Goal: Task Accomplishment & Management: Manage account settings

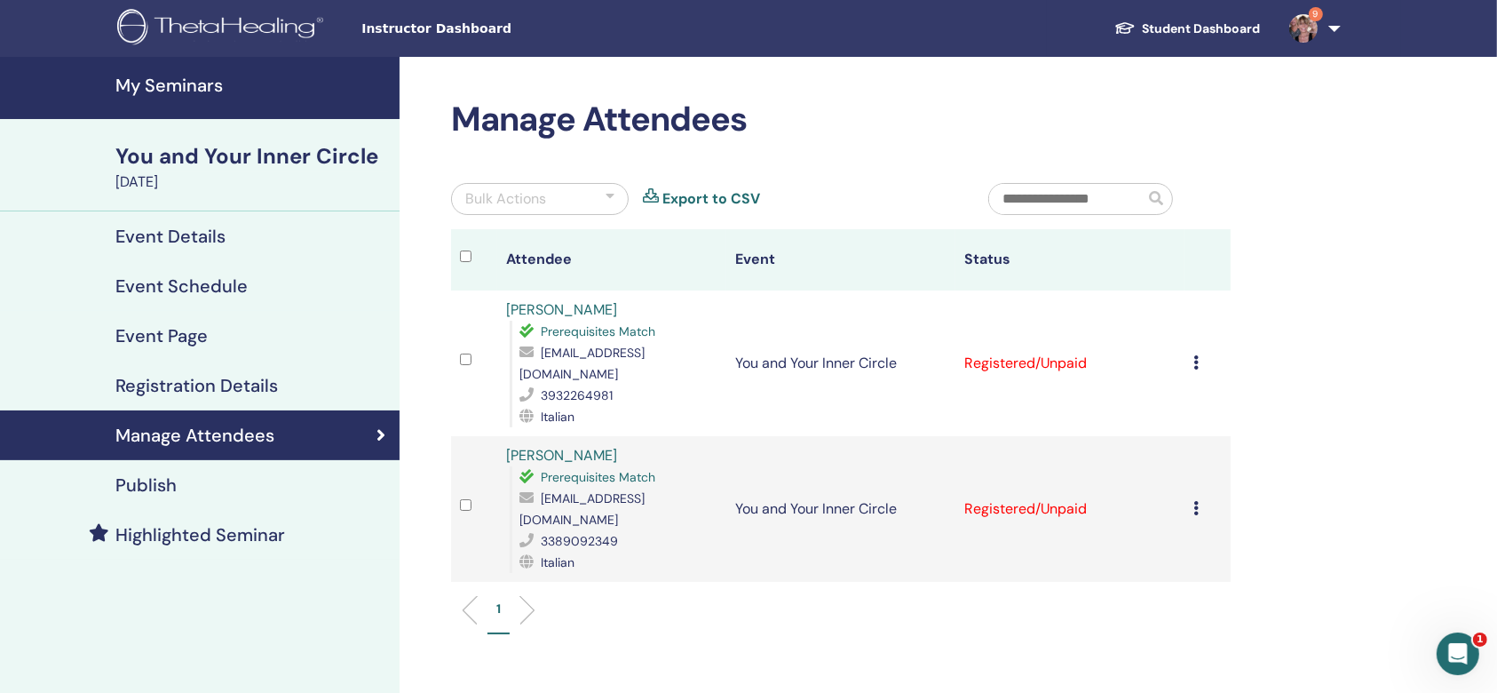
click at [1194, 501] on icon at bounding box center [1195, 508] width 5 height 14
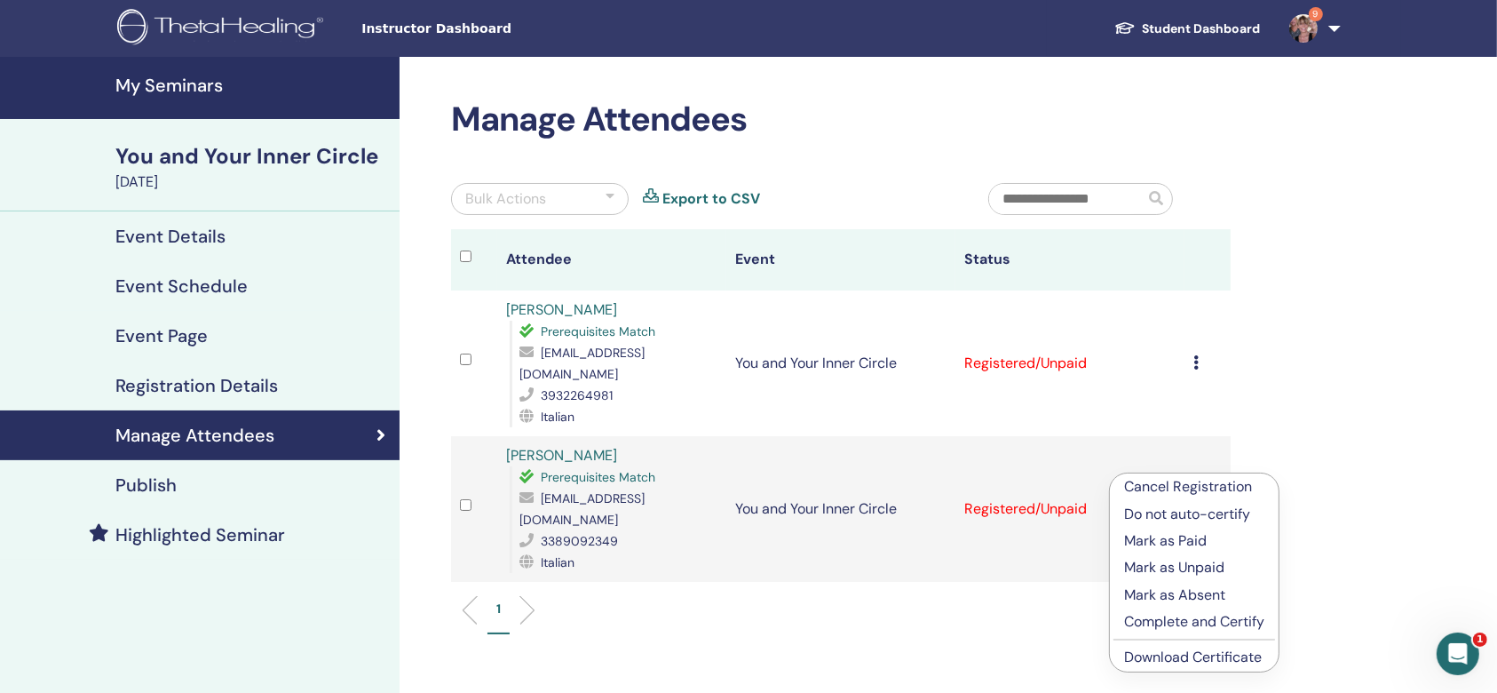
click at [1204, 540] on p "Mark as Paid" at bounding box center [1194, 540] width 140 height 21
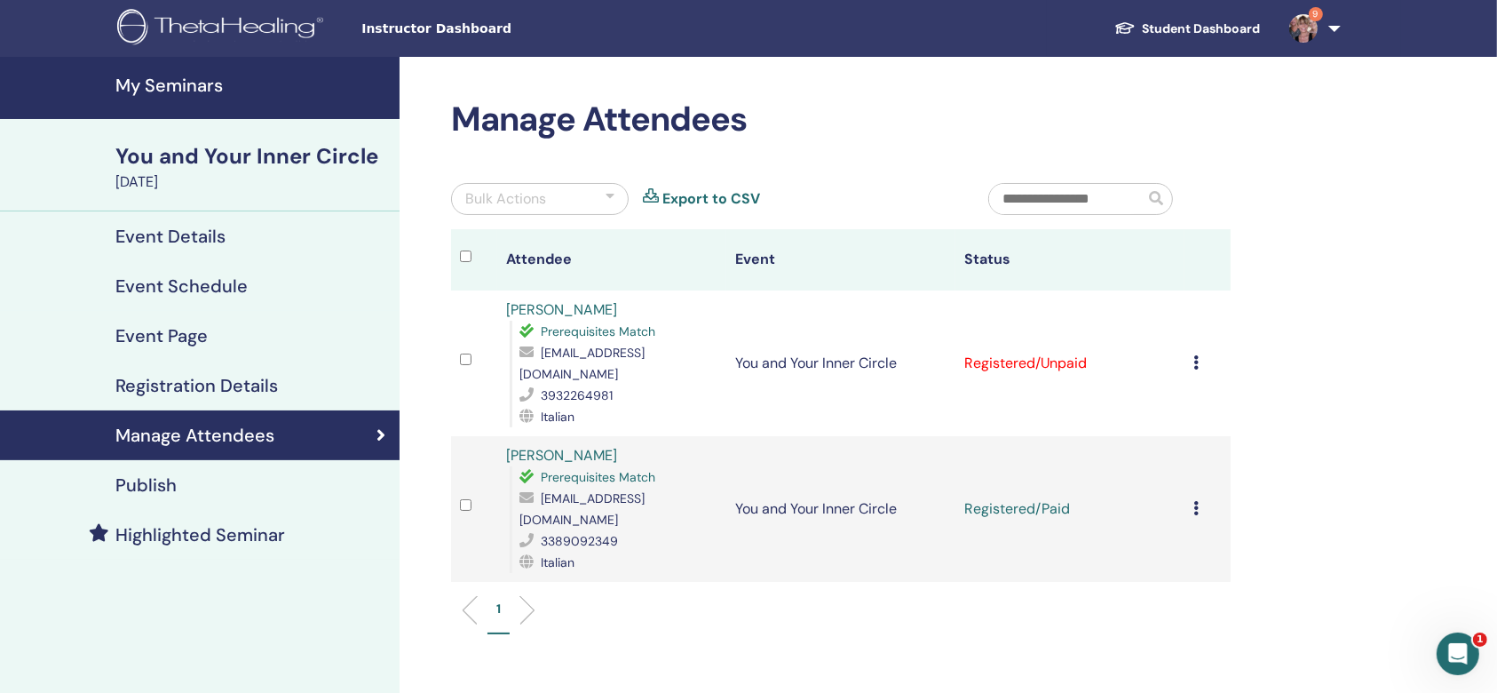
click at [194, 83] on h4 "My Seminars" at bounding box center [251, 85] width 273 height 21
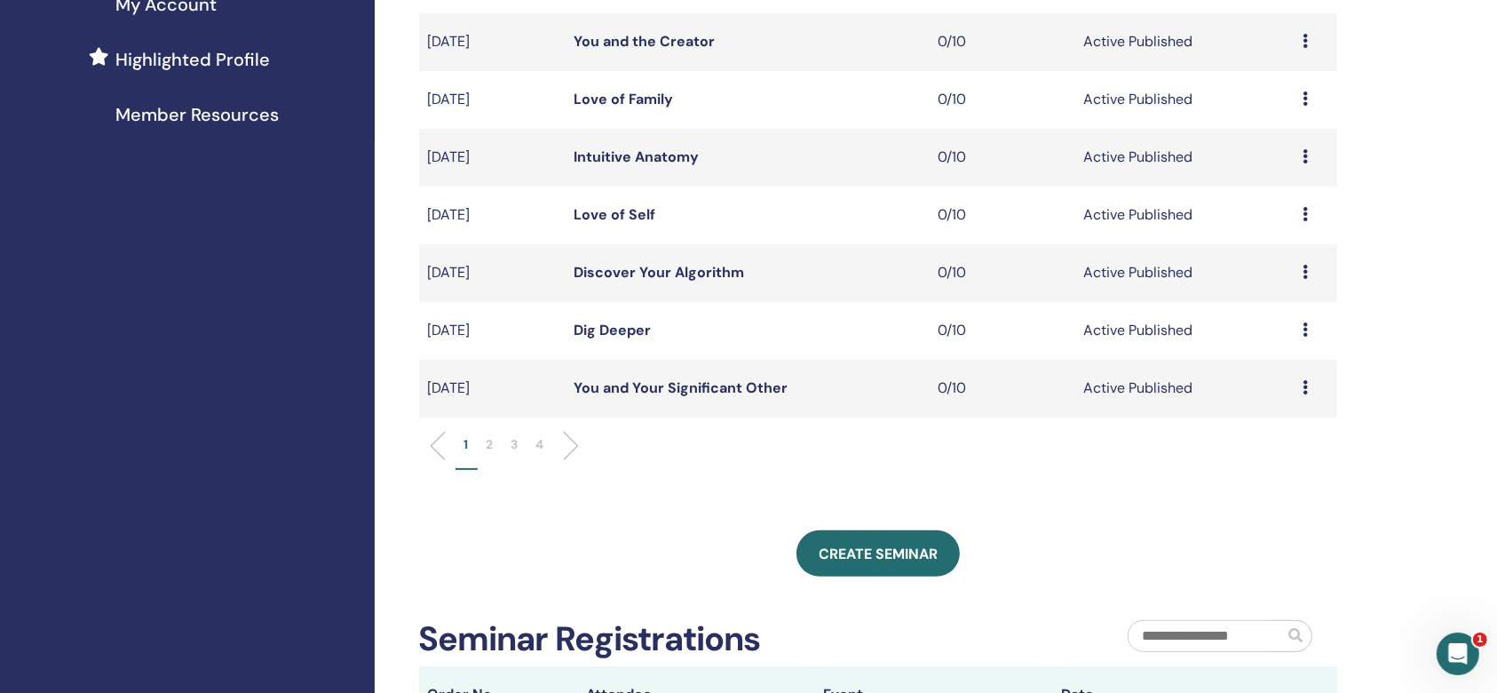
scroll to position [473, 0]
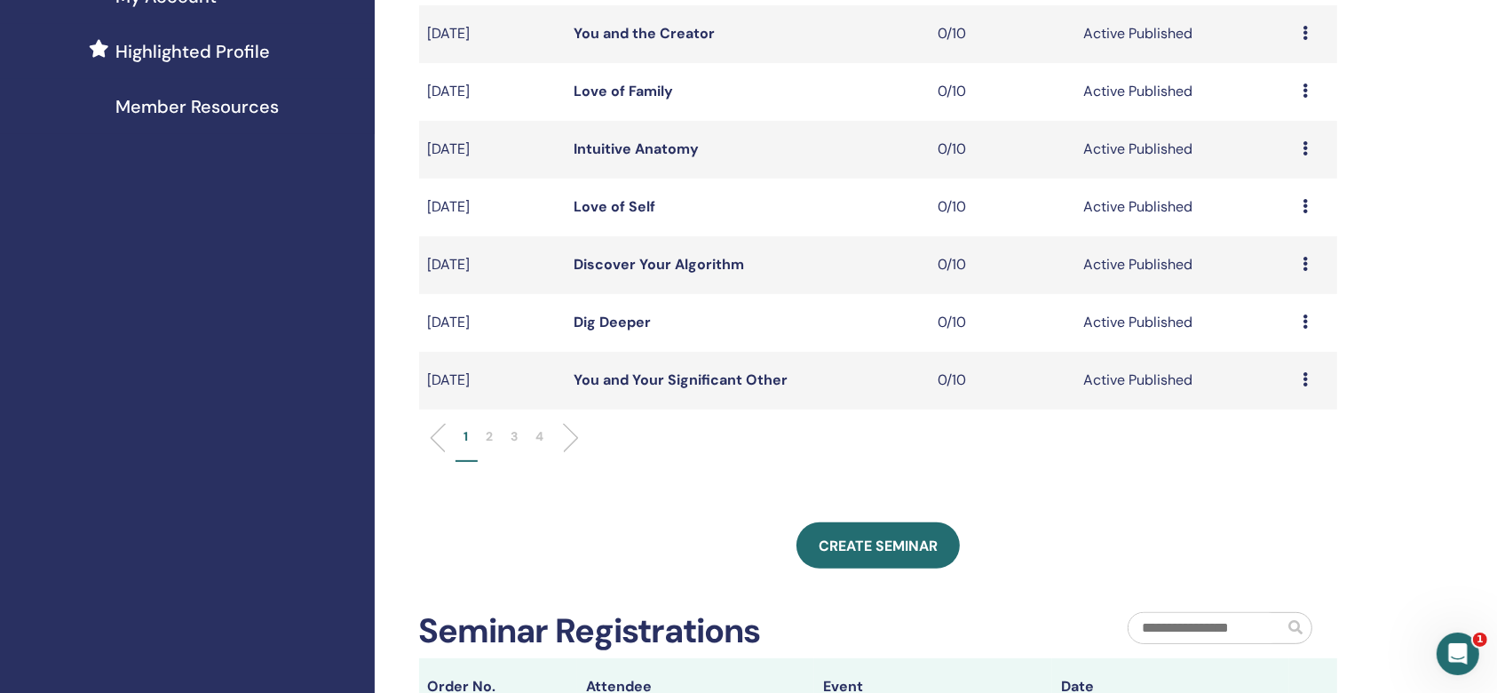
click at [568, 434] on li at bounding box center [564, 438] width 30 height 30
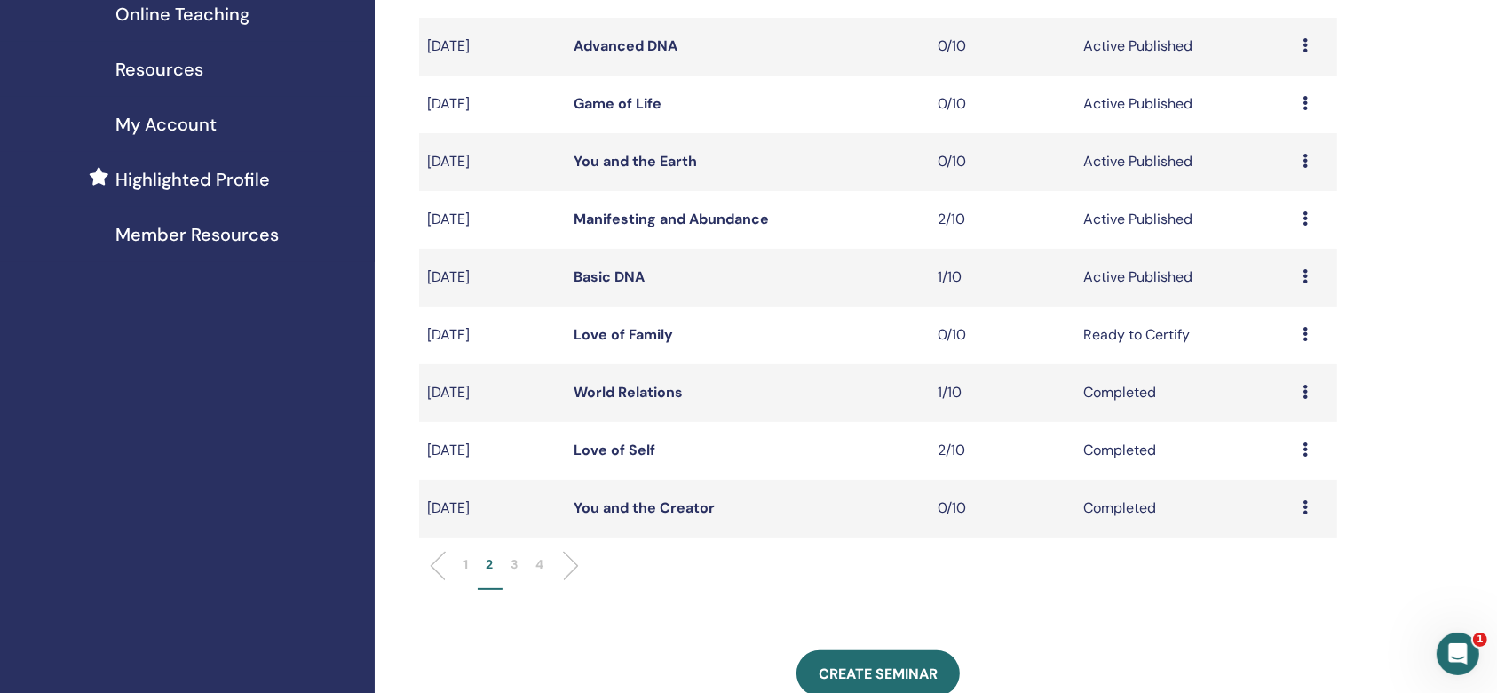
scroll to position [236, 0]
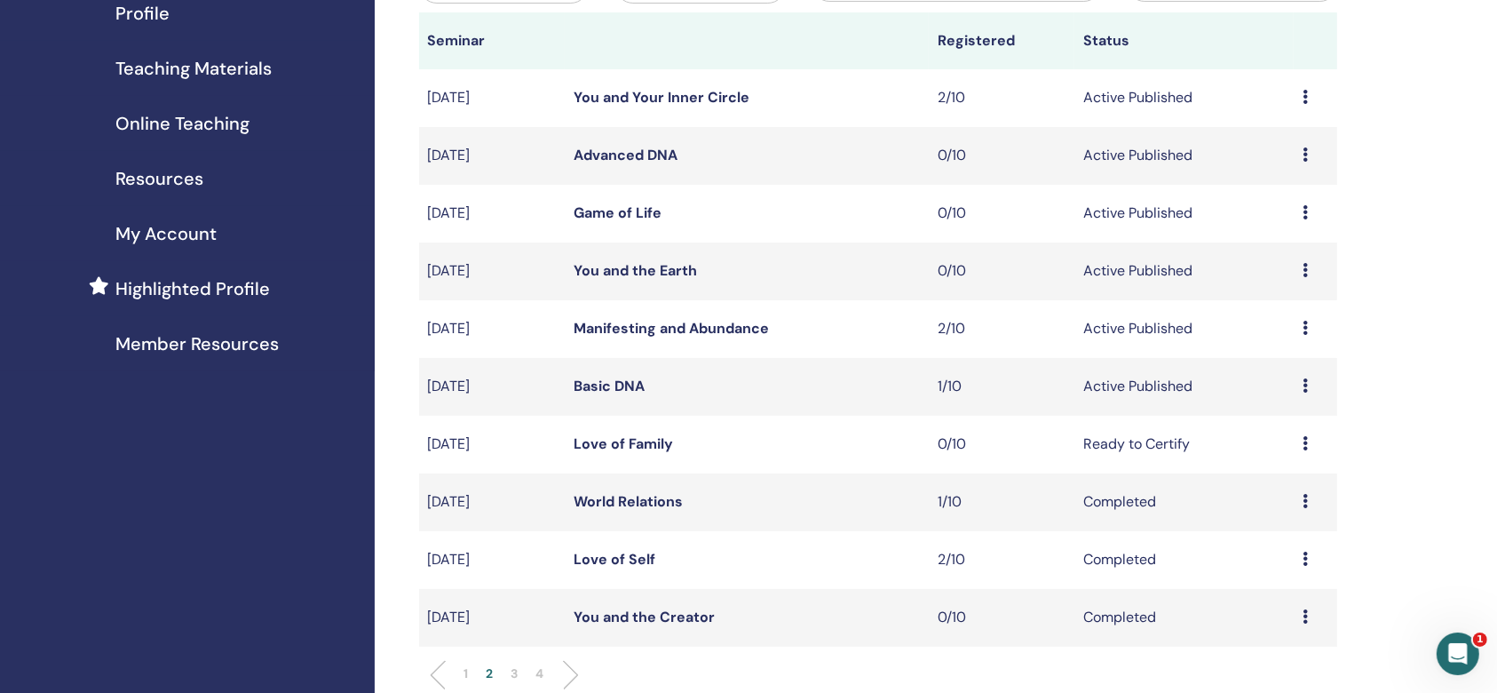
click at [157, 68] on span "Teaching Materials" at bounding box center [193, 68] width 156 height 27
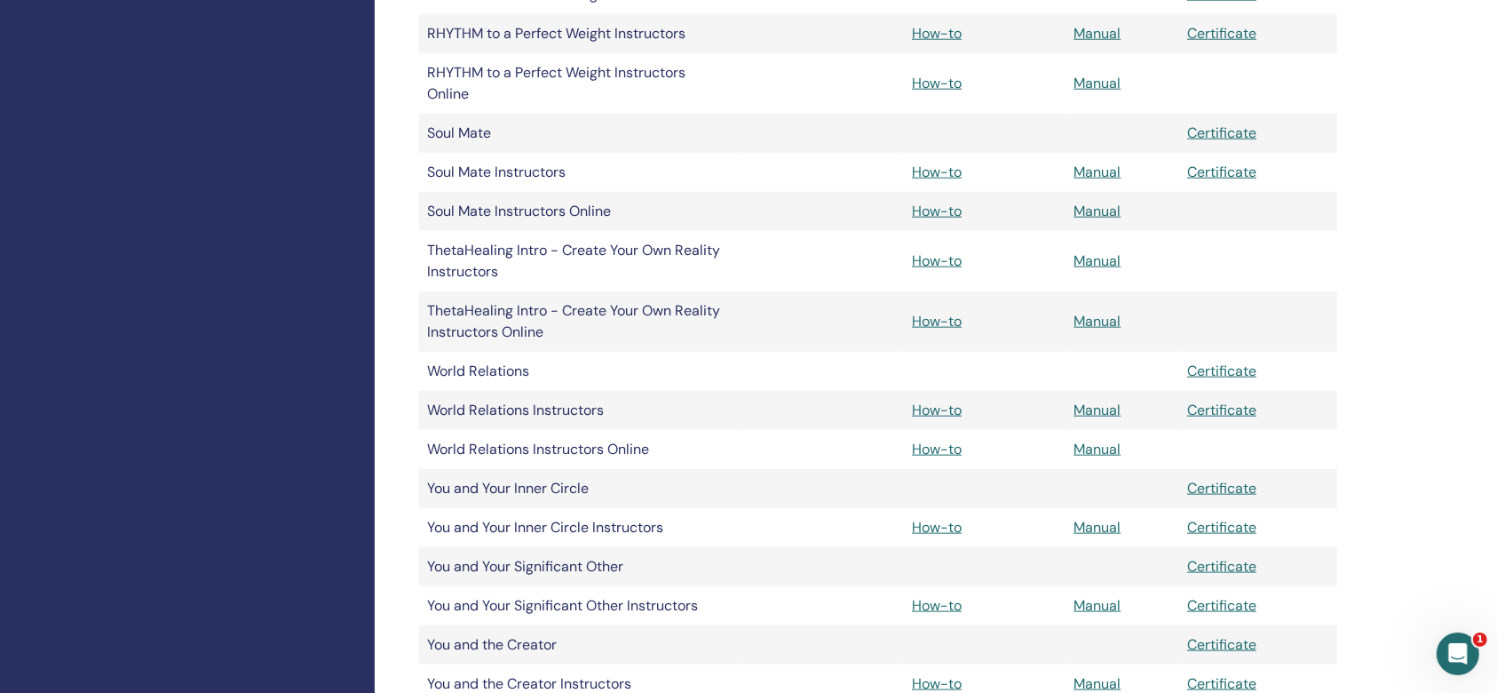
scroll to position [2131, 0]
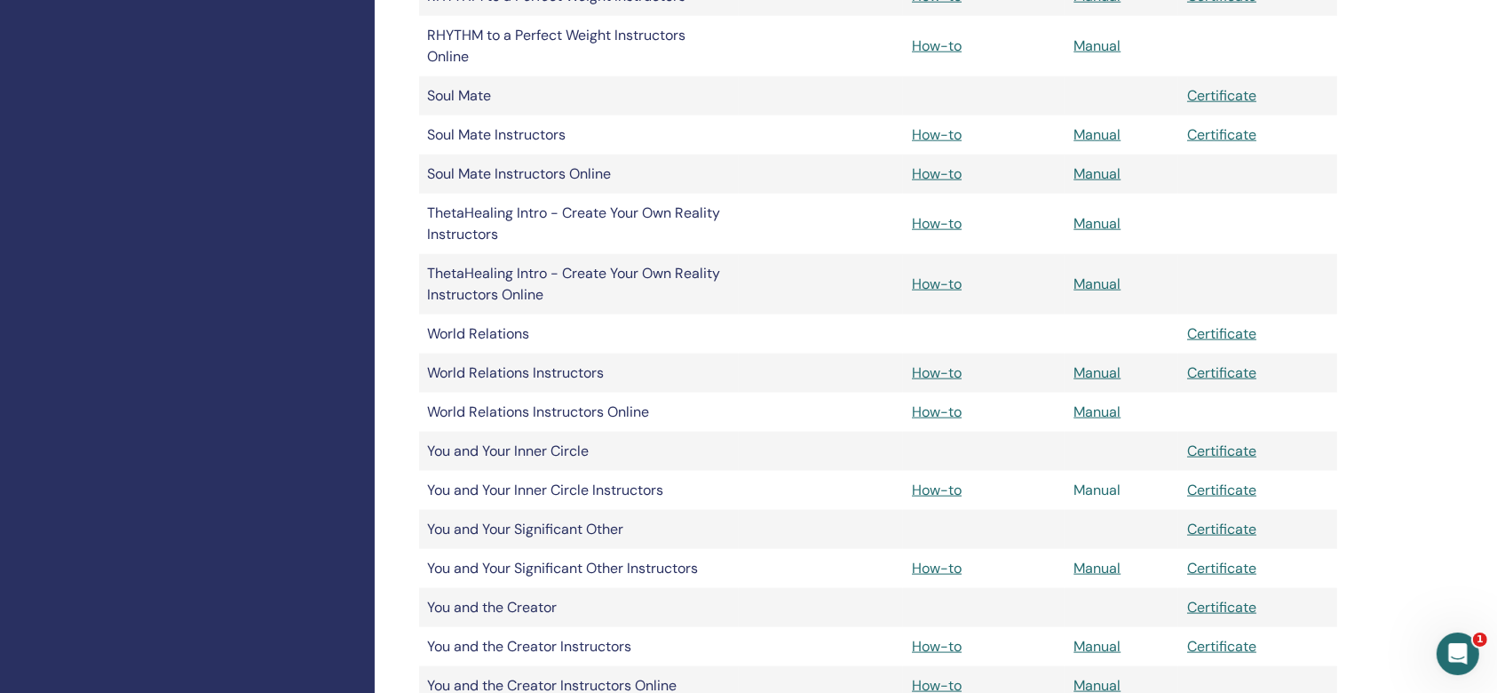
click at [1082, 487] on link "Manual" at bounding box center [1096, 489] width 47 height 19
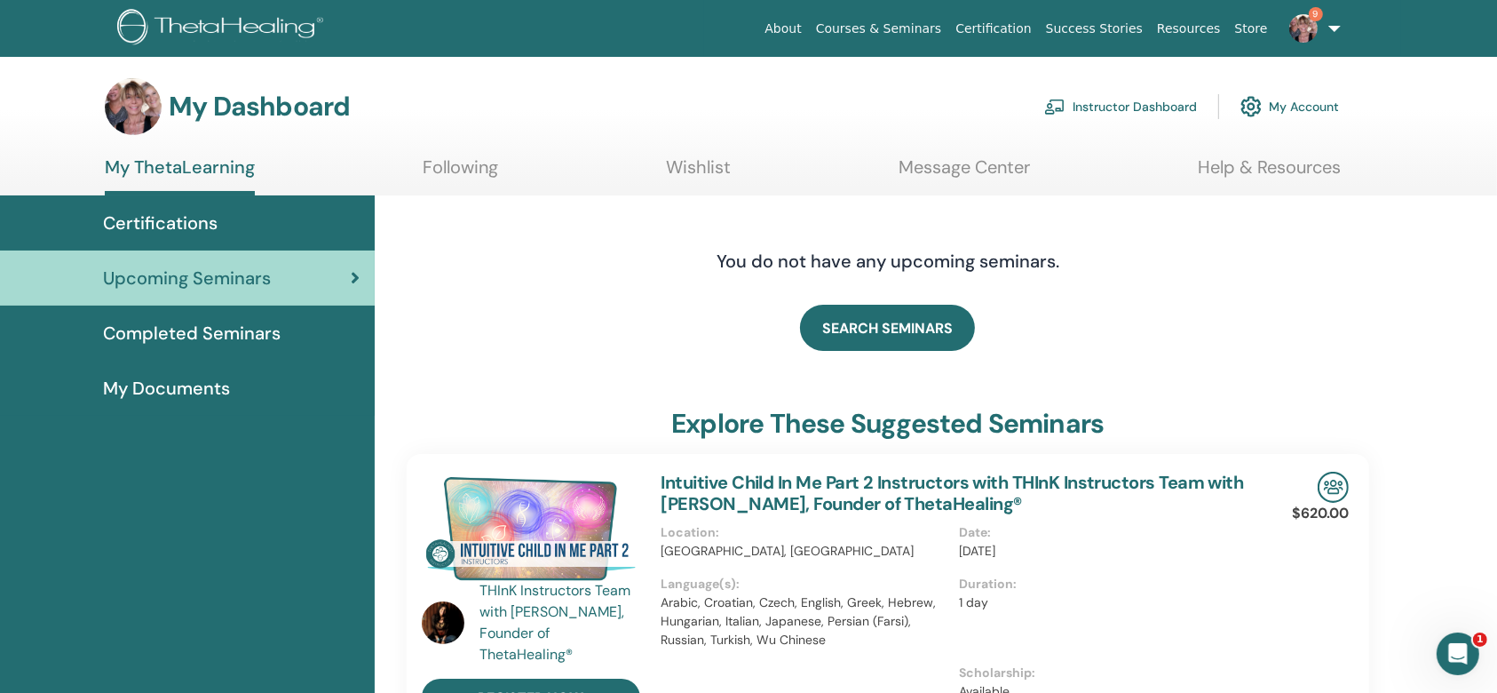
click at [1120, 110] on link "Instructor Dashboard" at bounding box center [1120, 106] width 153 height 39
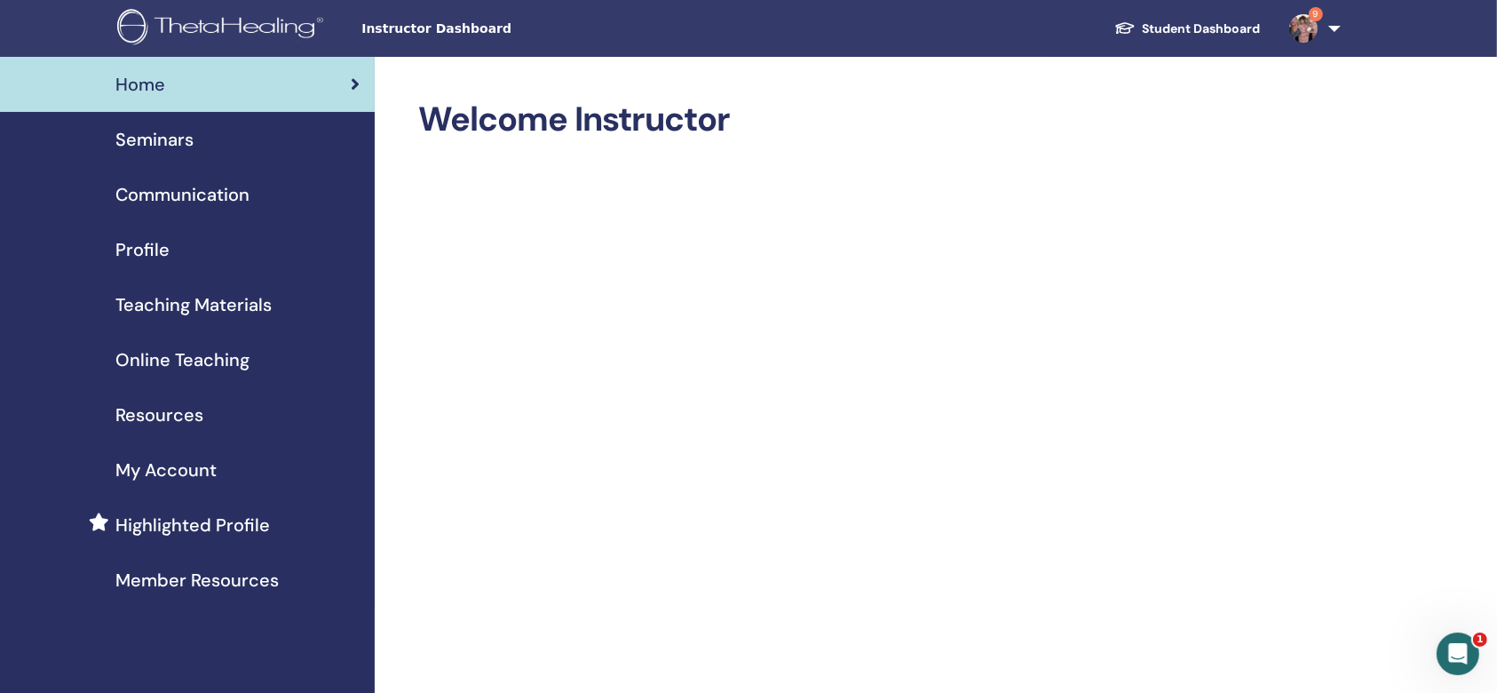
click at [182, 140] on span "Seminars" at bounding box center [154, 139] width 78 height 27
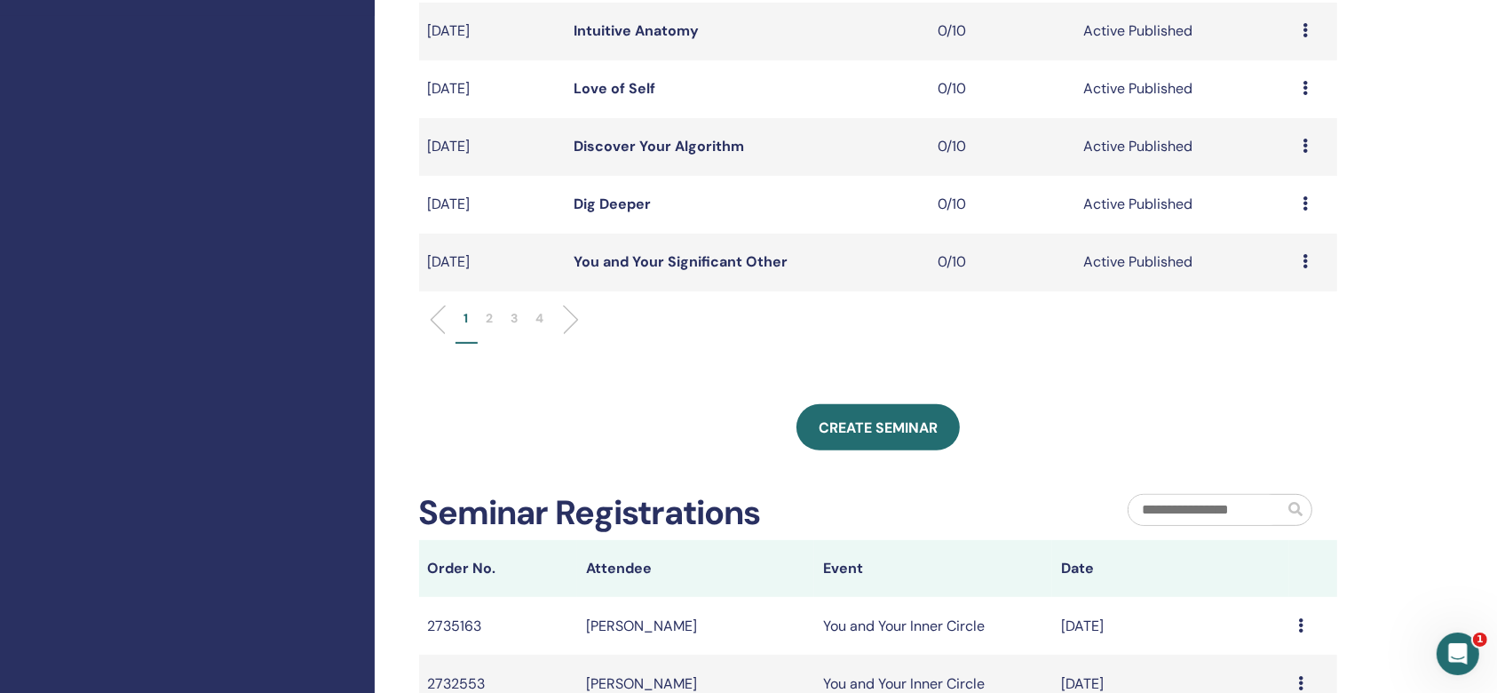
scroll to position [828, 0]
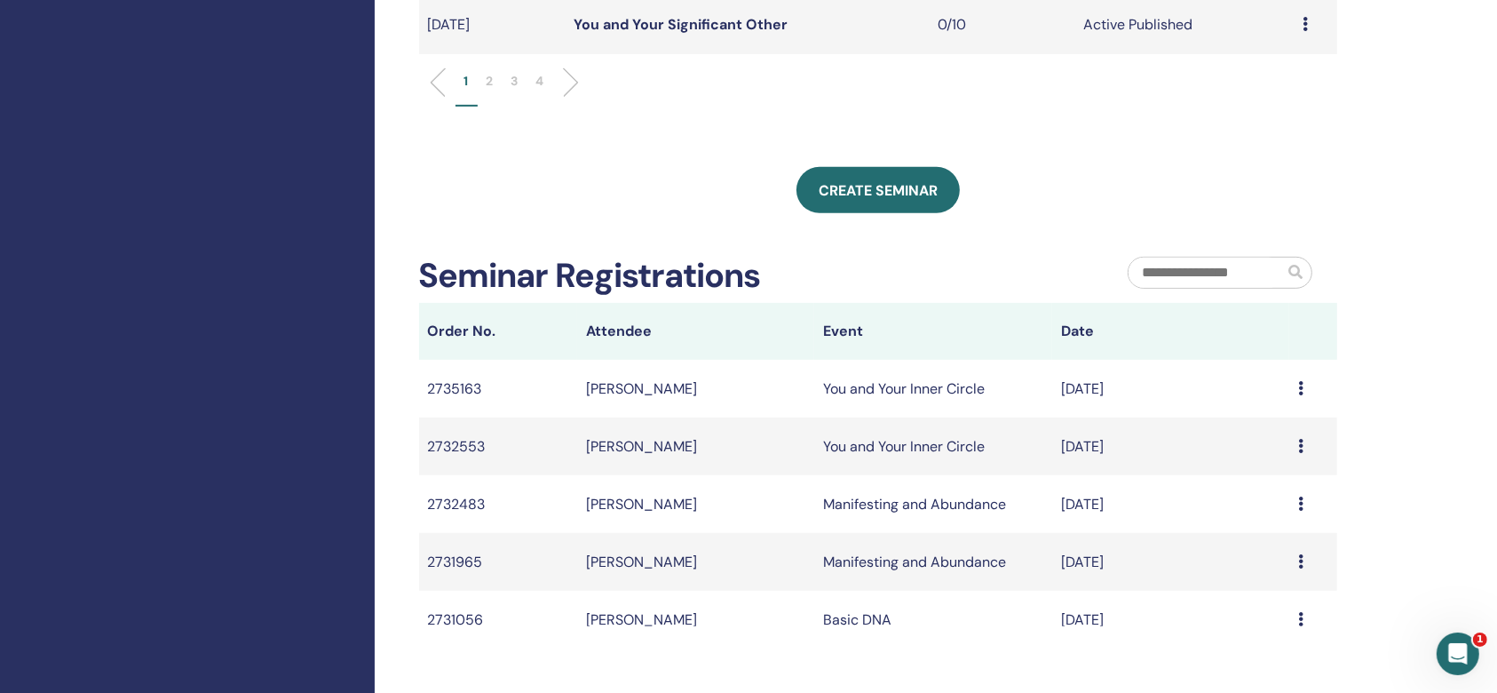
click at [1298, 501] on icon at bounding box center [1300, 503] width 5 height 14
click at [1271, 514] on link "Message" at bounding box center [1247, 514] width 58 height 19
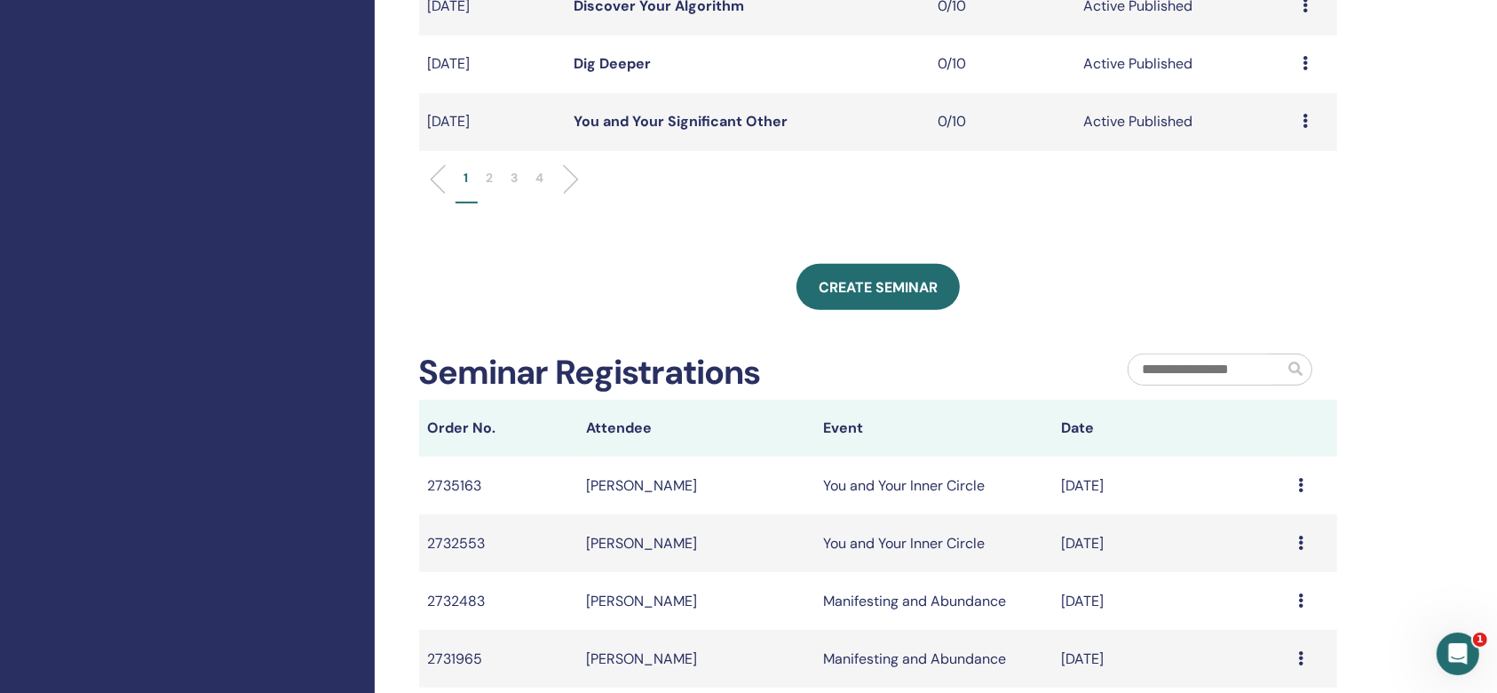
scroll to position [540, 0]
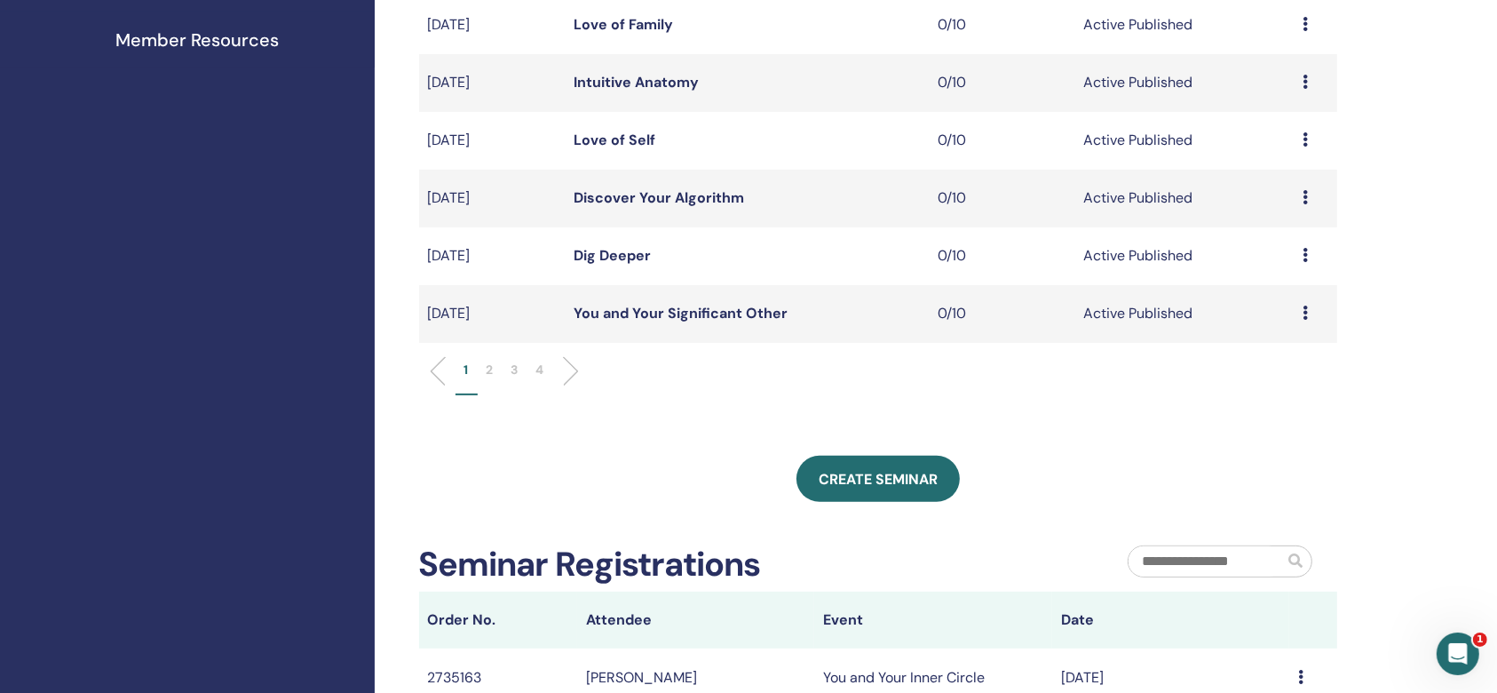
click at [574, 368] on li at bounding box center [564, 371] width 30 height 30
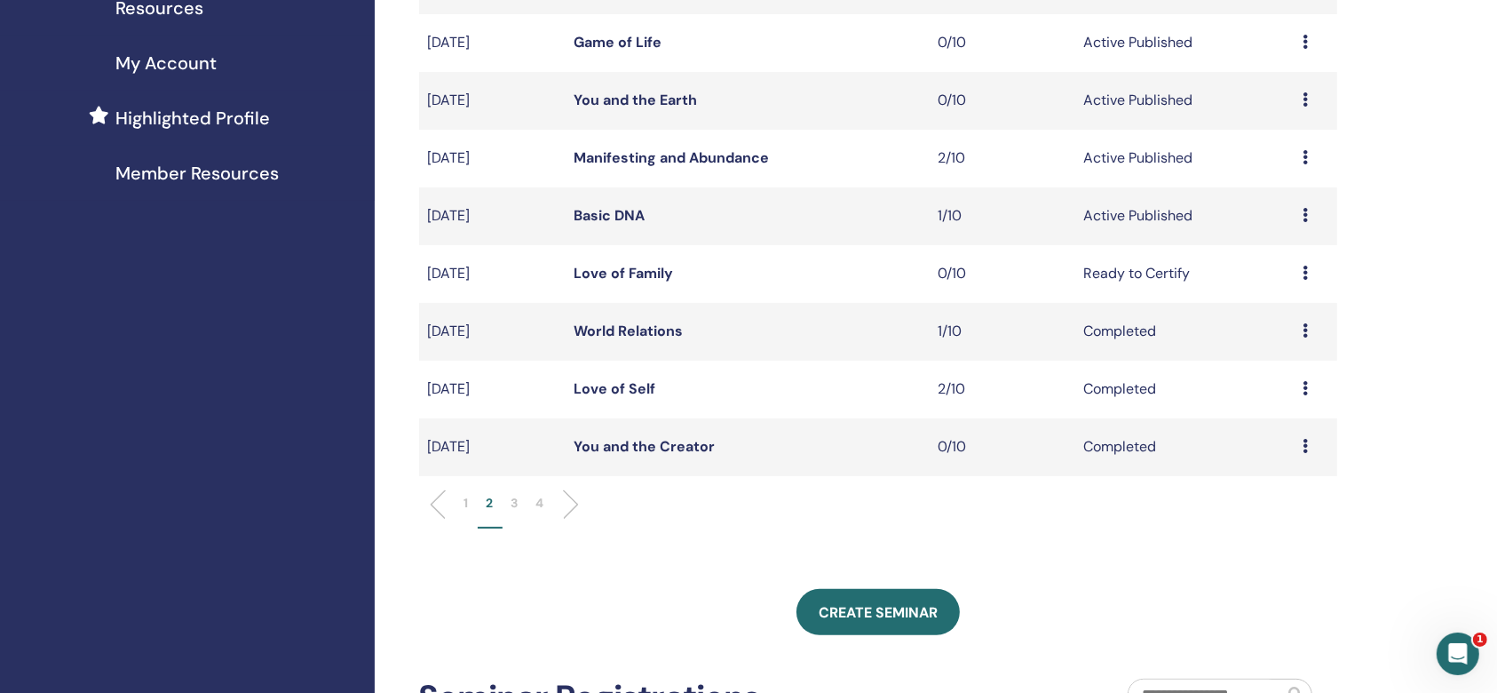
scroll to position [185, 0]
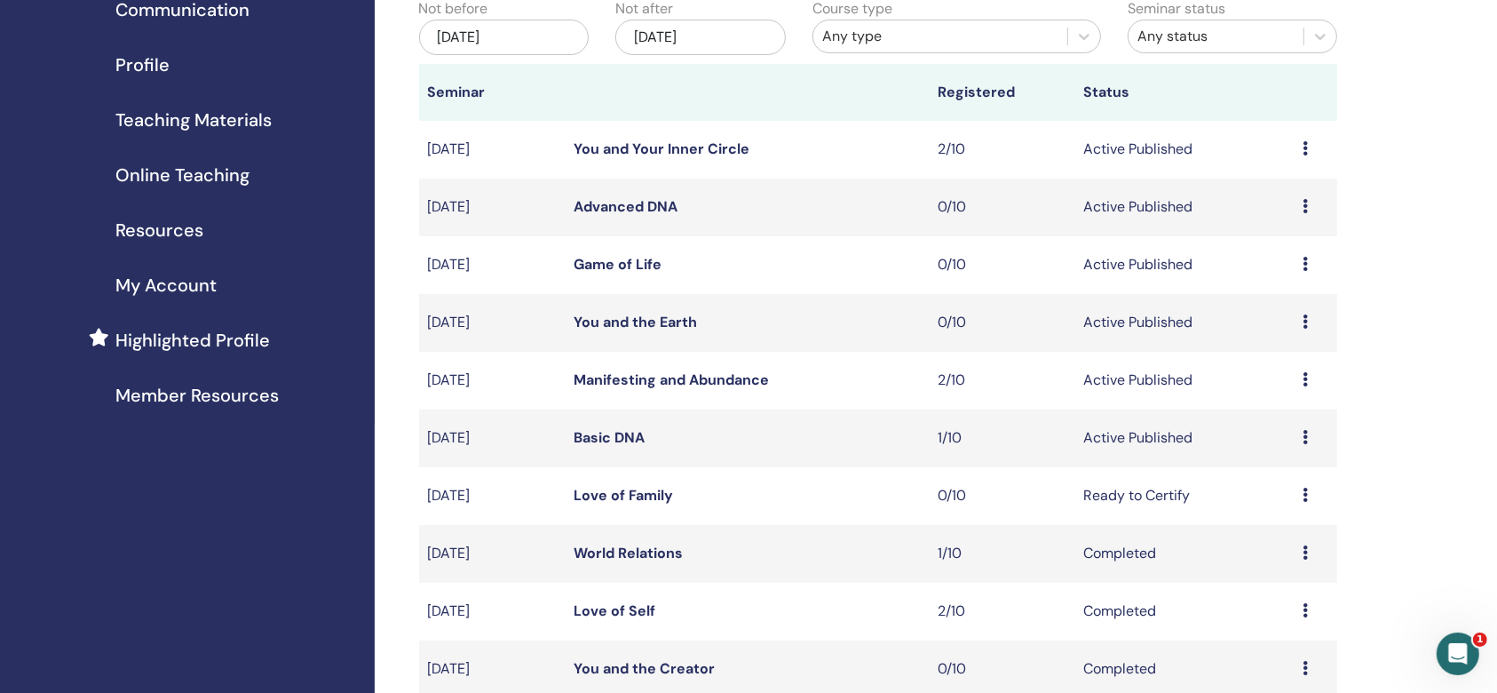
click at [1303, 380] on icon at bounding box center [1304, 379] width 5 height 14
click at [1255, 439] on link "Attendees" at bounding box center [1274, 448] width 67 height 19
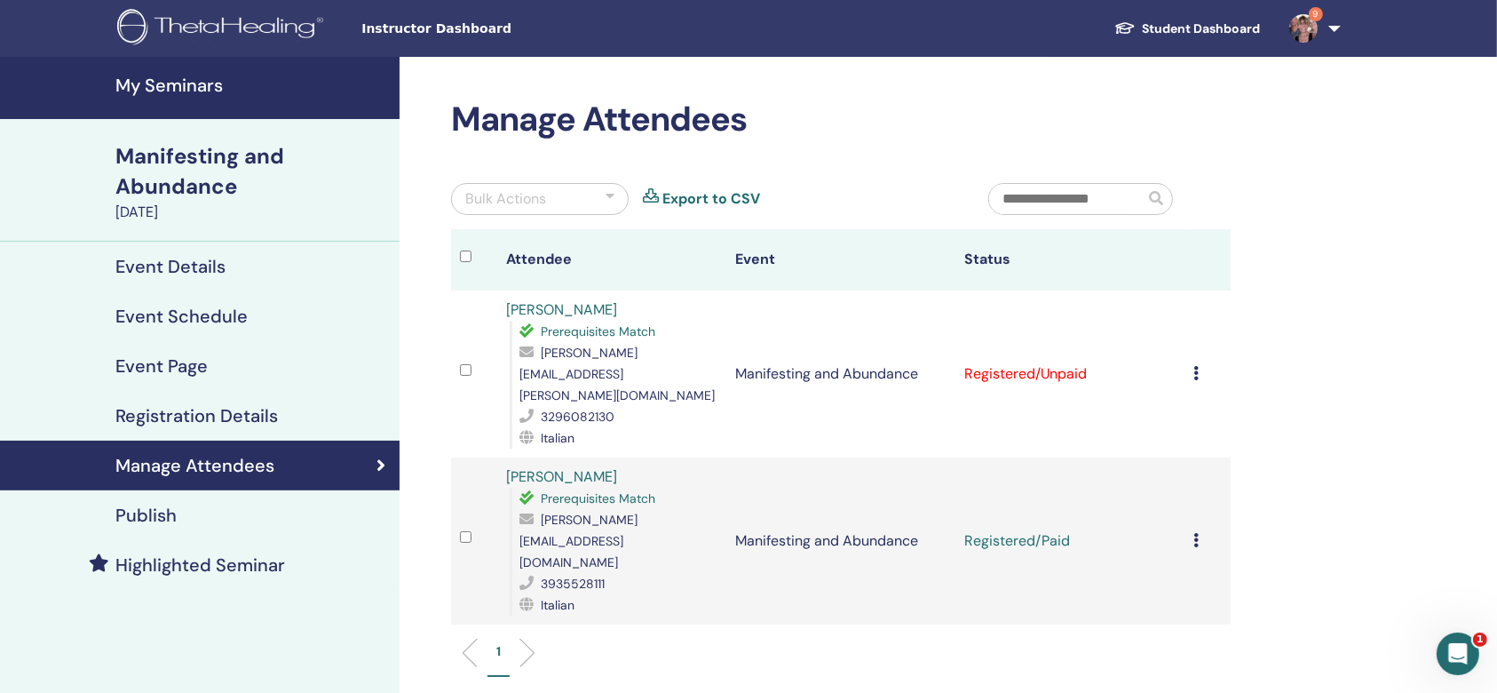
click at [1195, 366] on icon at bounding box center [1195, 373] width 5 height 14
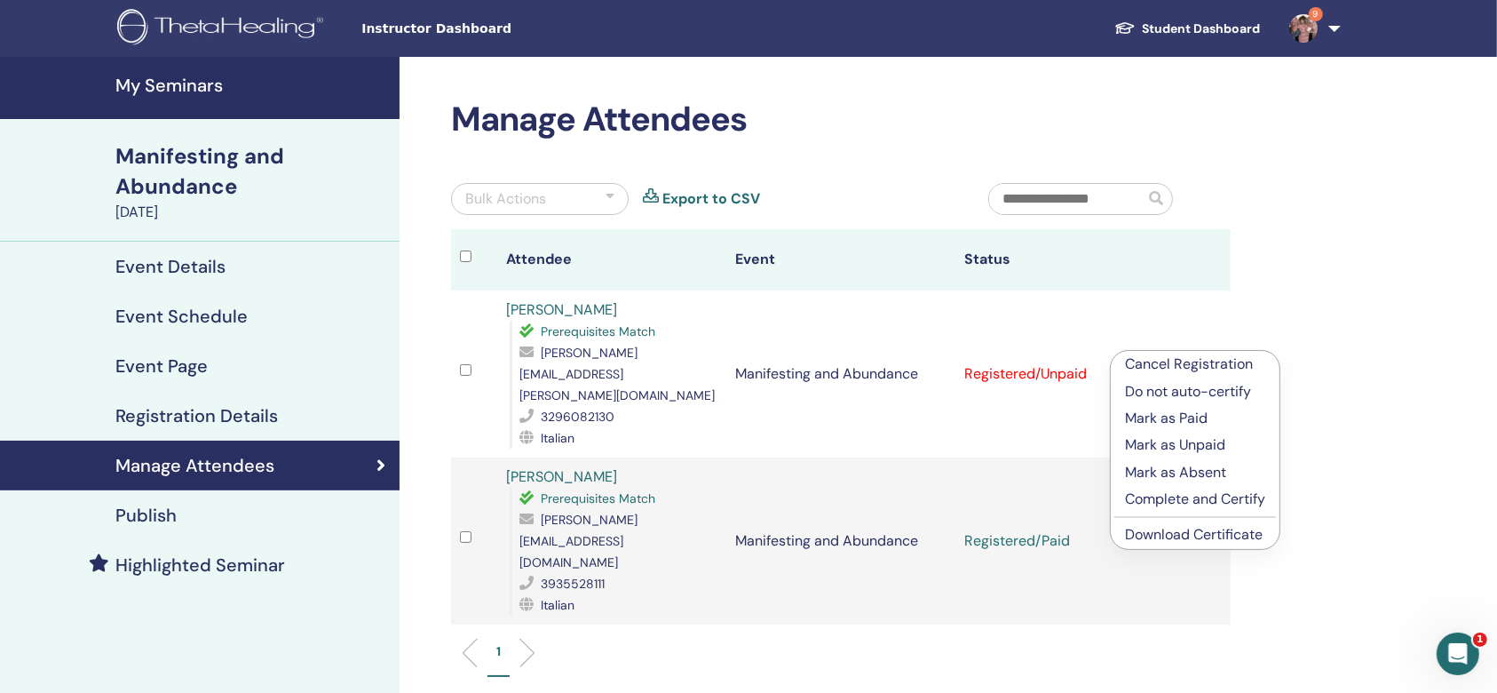
click at [1185, 411] on p "Mark as Paid" at bounding box center [1195, 418] width 140 height 21
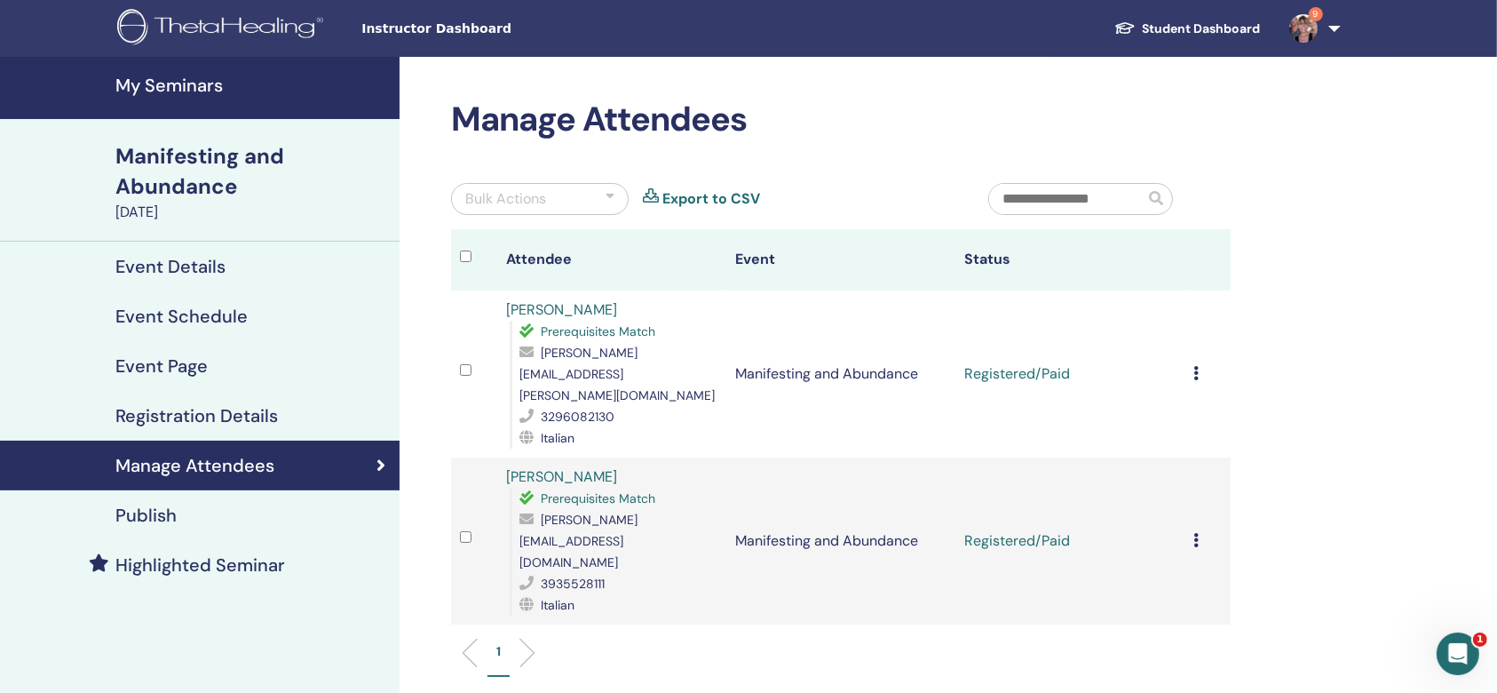
click at [1198, 363] on div "Cancel Registration Do not auto-certify Mark as Paid Mark as Unpaid Mark as Abs…" at bounding box center [1207, 373] width 28 height 21
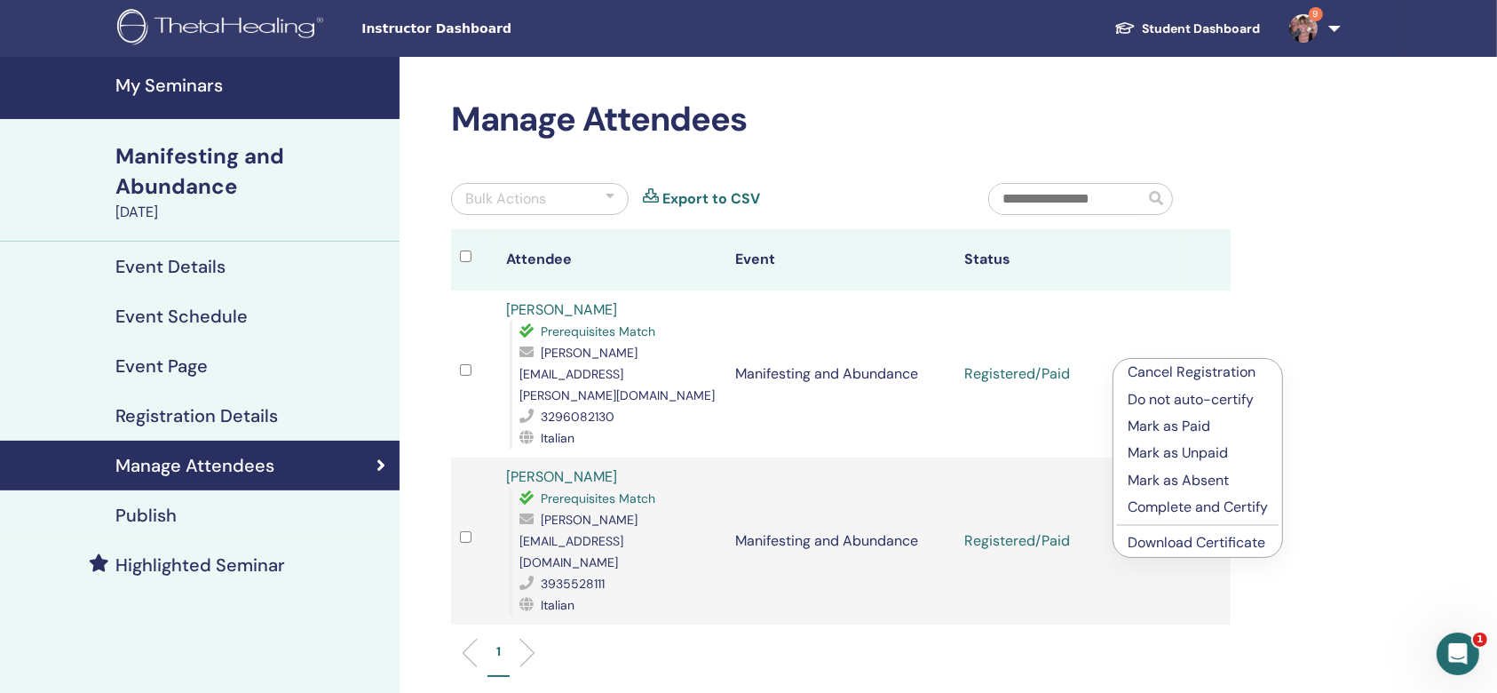
click at [1196, 539] on link "Download Certificate" at bounding box center [1197, 542] width 138 height 19
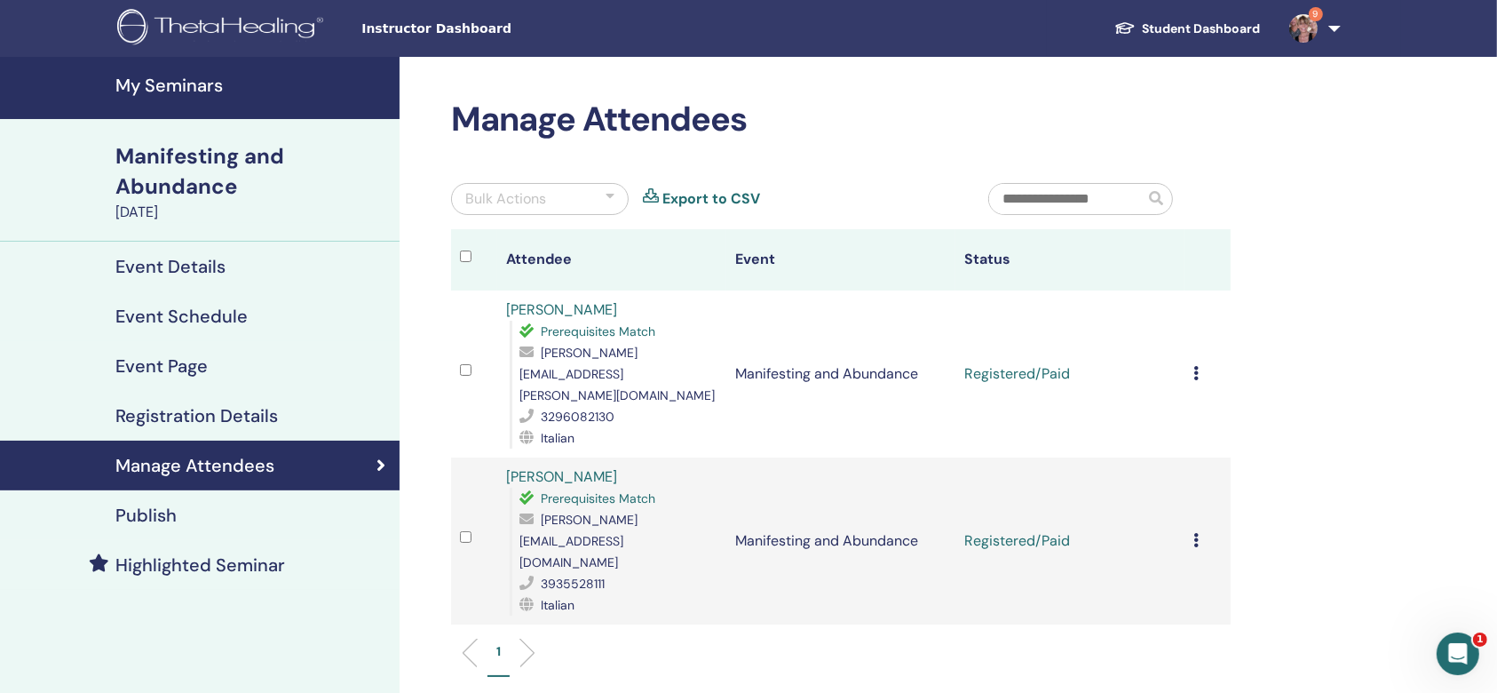
click at [1200, 530] on div "Cancel Registration Do not auto-certify Mark as Paid Mark as Unpaid Mark as Abs…" at bounding box center [1207, 540] width 28 height 21
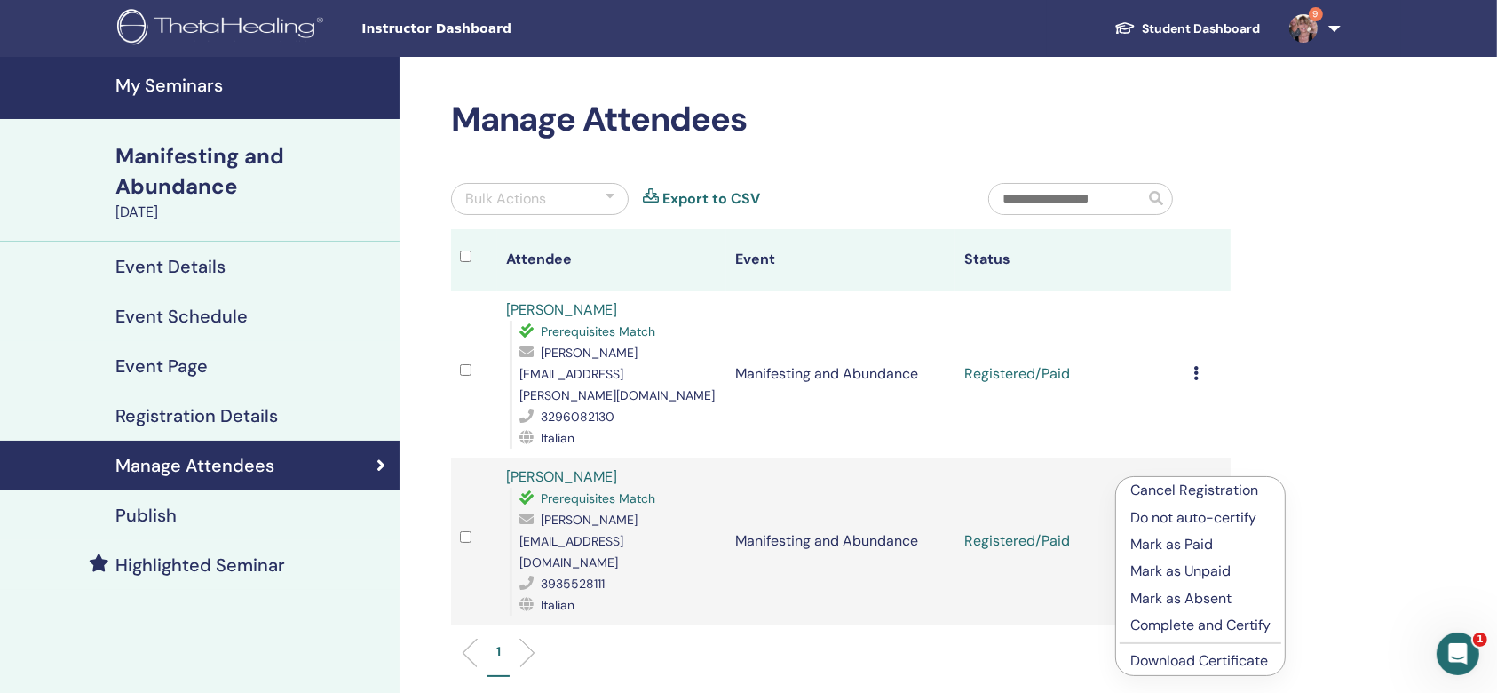
click at [1186, 659] on link "Download Certificate" at bounding box center [1199, 660] width 138 height 19
